Goal: Task Accomplishment & Management: Manage account settings

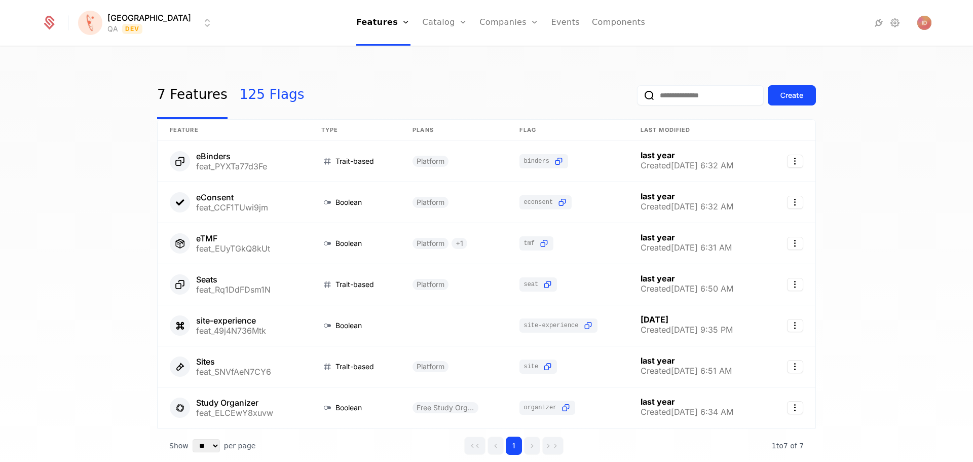
click at [246, 100] on link "125 Flags" at bounding box center [272, 95] width 65 height 48
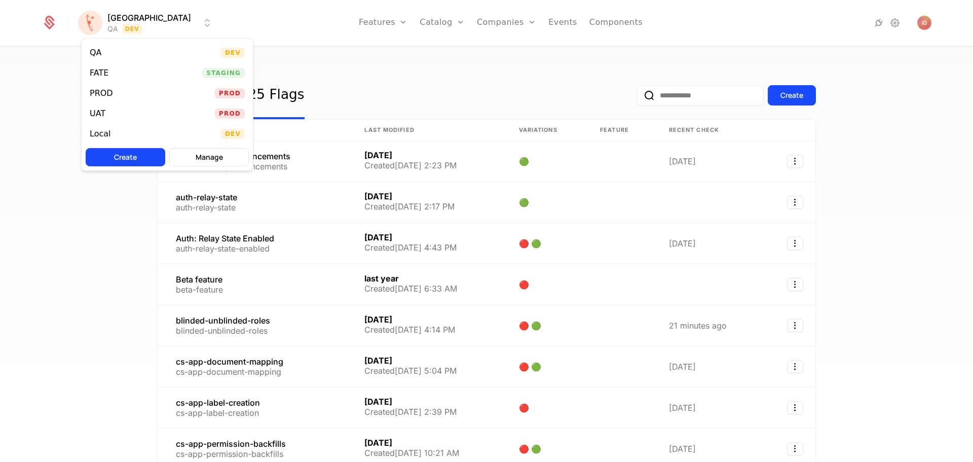
click at [118, 33] on html "[PERSON_NAME] QA Dev Features Features Flags Catalog Plans Add Ons Credits Conf…" at bounding box center [486, 231] width 973 height 462
click at [97, 73] on div "FATE" at bounding box center [99, 73] width 19 height 8
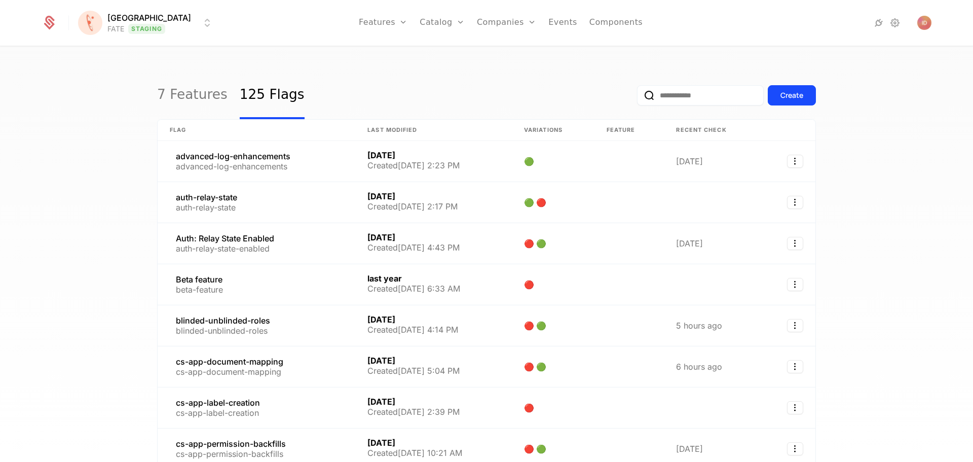
click at [667, 97] on input "email" at bounding box center [700, 95] width 127 height 20
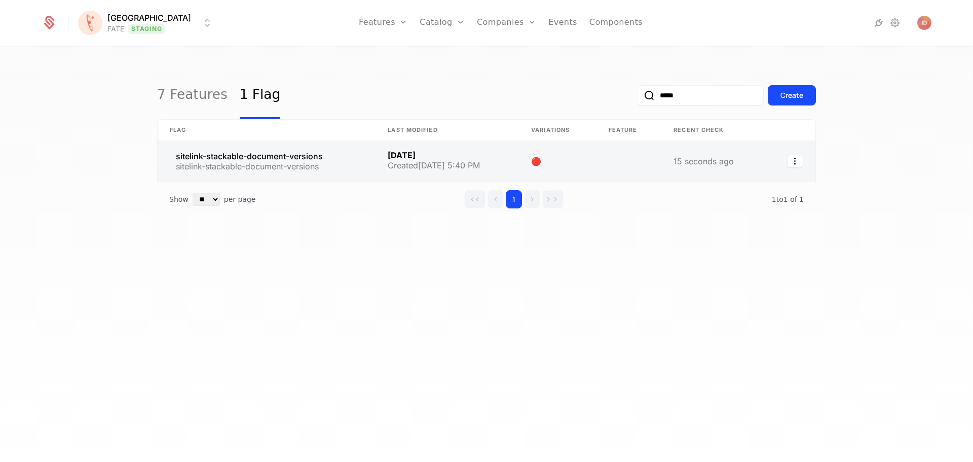
type input "*****"
click at [288, 153] on link at bounding box center [267, 161] width 218 height 41
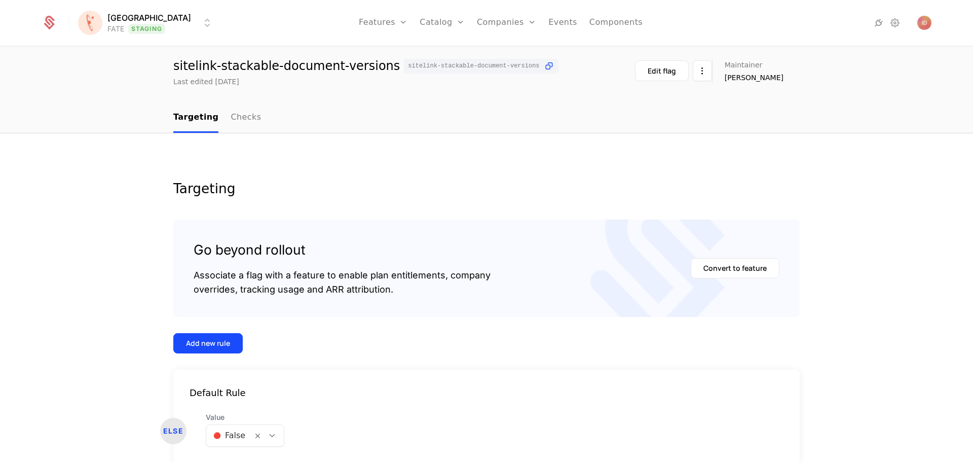
scroll to position [78, 0]
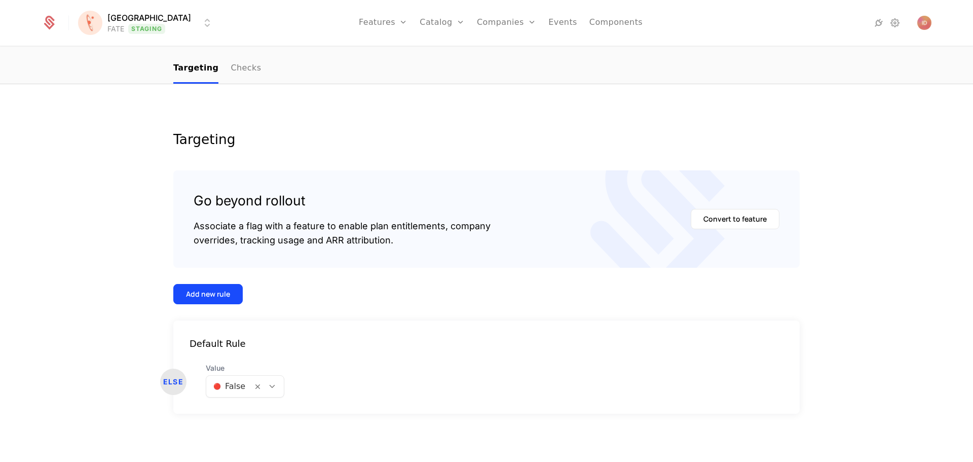
click at [216, 385] on div at bounding box center [229, 386] width 32 height 14
click at [397, 375] on div "ELSE Value 2 results available. Use Up and Down to choose options, press Enter …" at bounding box center [486, 380] width 626 height 34
click at [198, 287] on button "Add new rule" at bounding box center [207, 294] width 69 height 20
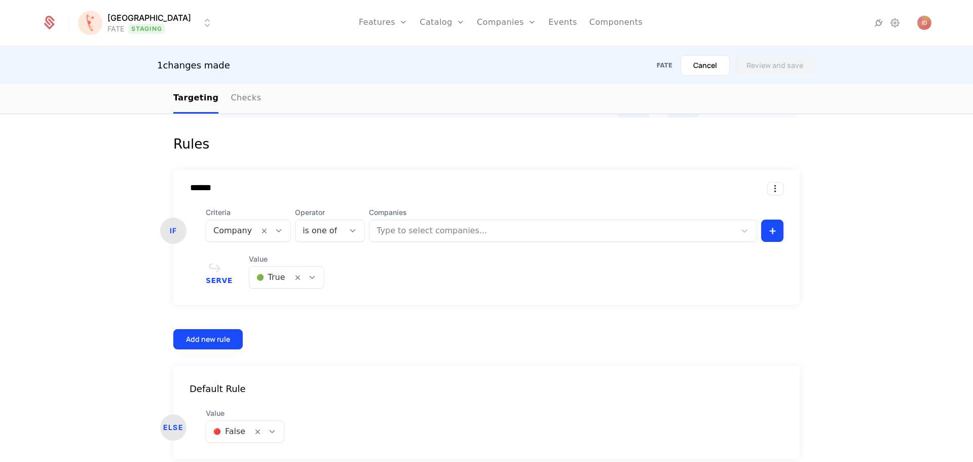
scroll to position [273, 0]
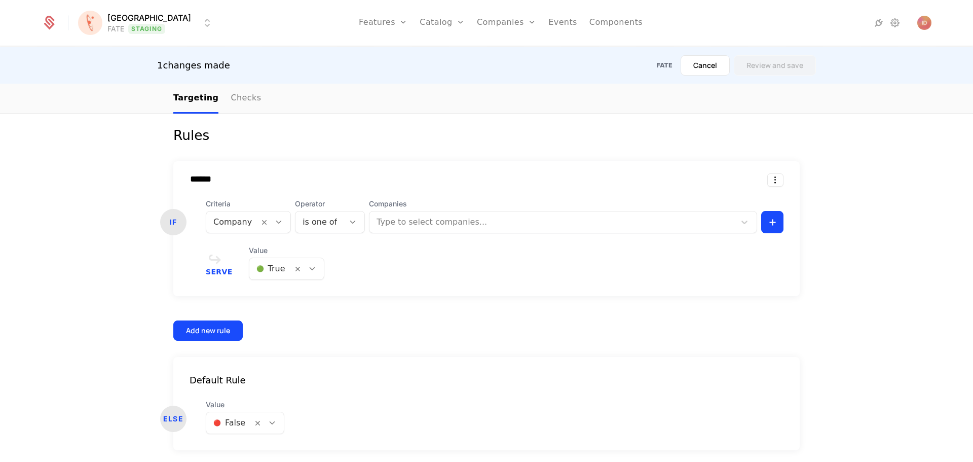
click at [392, 237] on div "****** IF Criteria Company Operator is one of Companies Type to select companie…" at bounding box center [486, 228] width 626 height 135
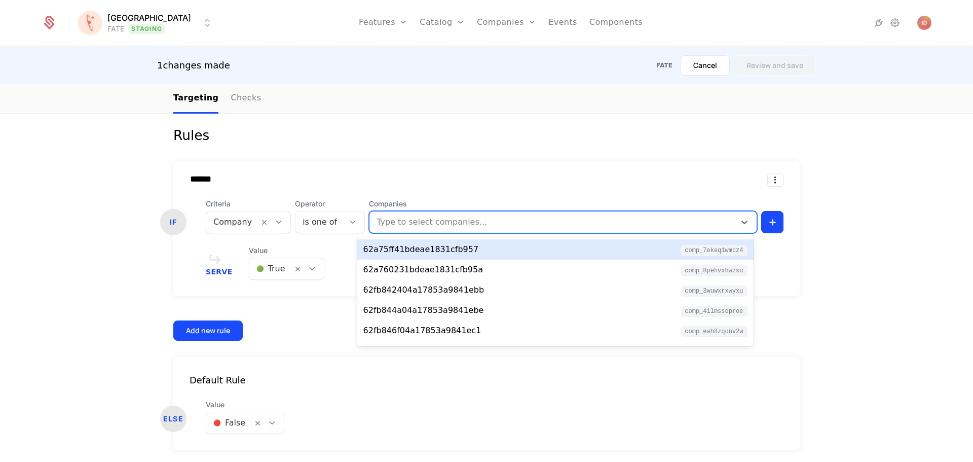
click at [395, 226] on div at bounding box center [554, 222] width 352 height 14
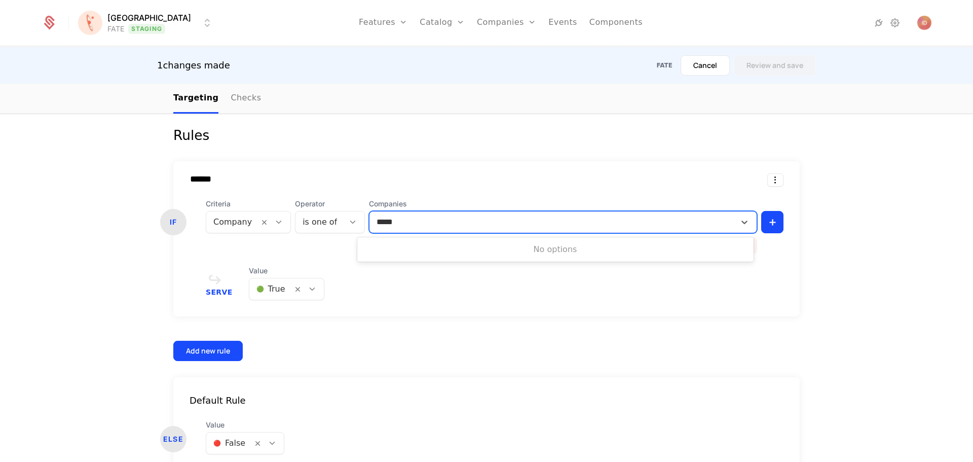
type input "****"
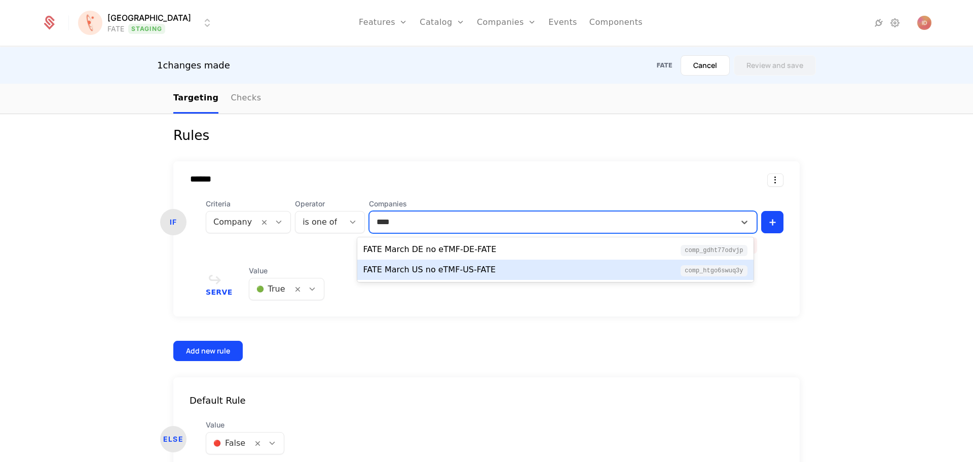
click at [431, 271] on div "FATE March US no eTMF-US-FATE" at bounding box center [429, 270] width 133 height 12
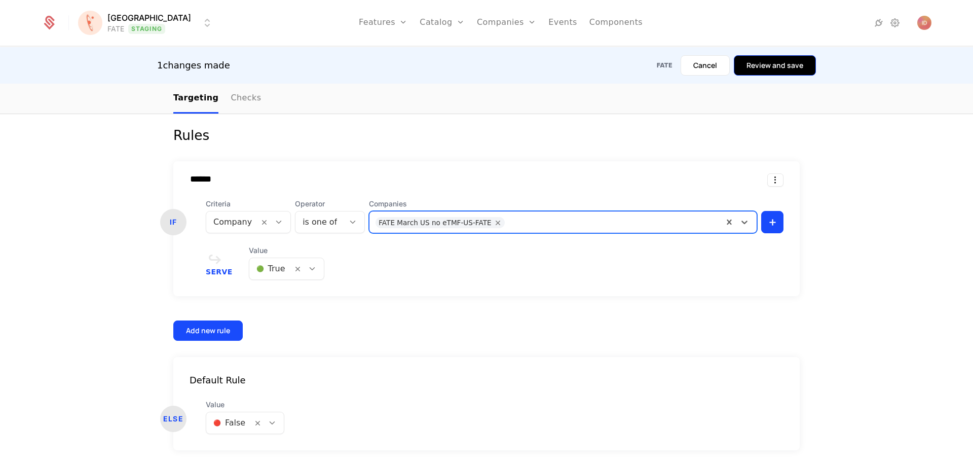
click at [798, 65] on button "Review and save" at bounding box center [775, 65] width 82 height 20
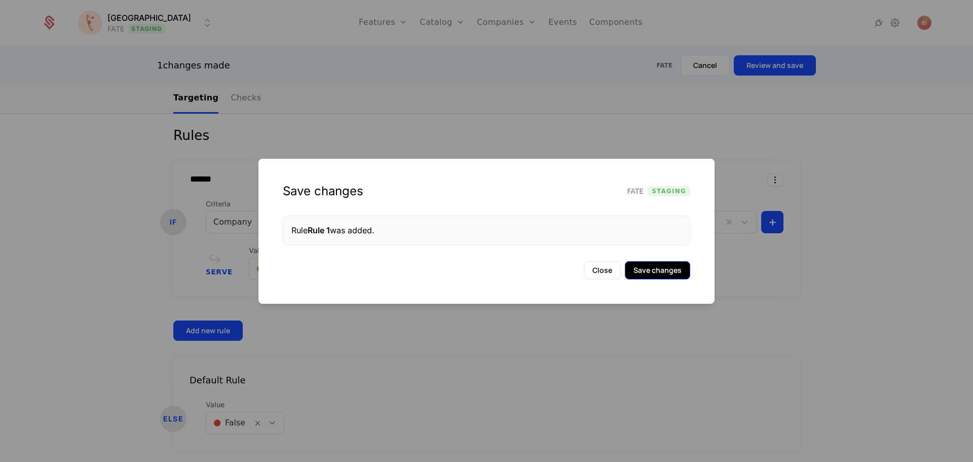
click at [661, 270] on button "Save changes" at bounding box center [657, 270] width 65 height 18
